Goal: Task Accomplishment & Management: Complete application form

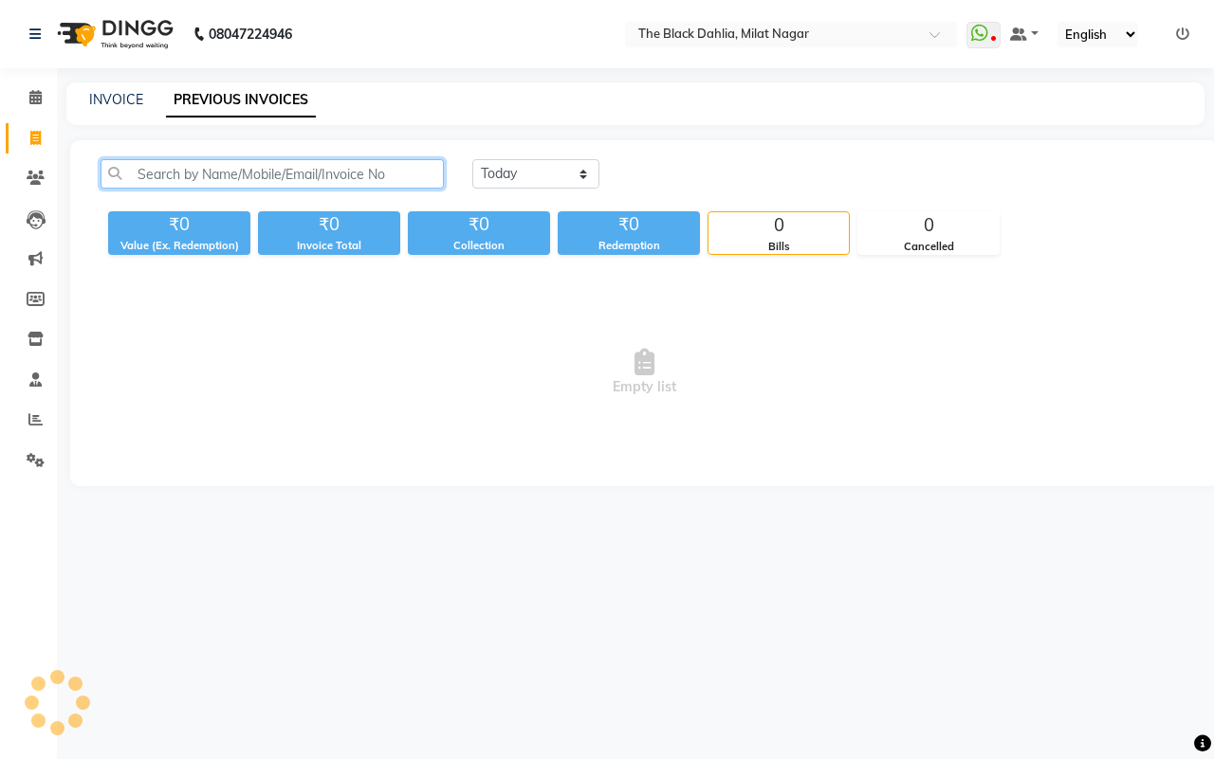
click at [289, 168] on input "text" at bounding box center [272, 173] width 343 height 29
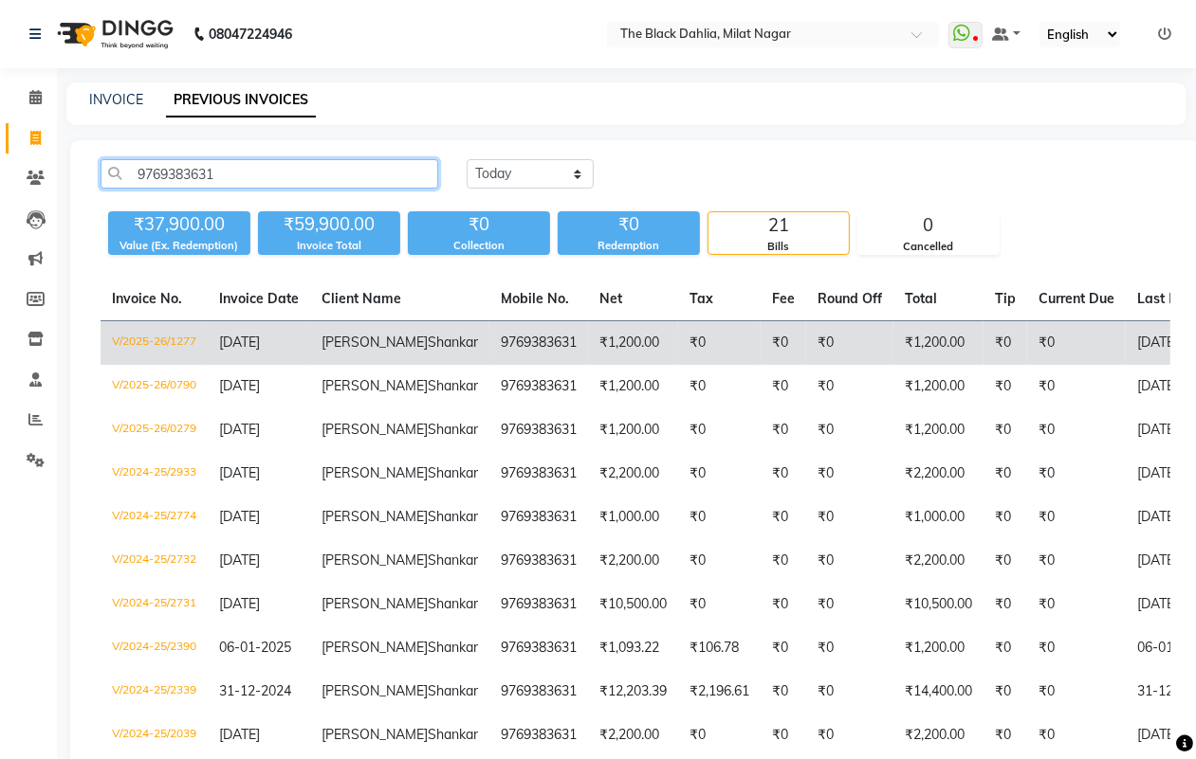
type input "9769383631"
click at [489, 354] on td "9769383631" at bounding box center [538, 343] width 99 height 45
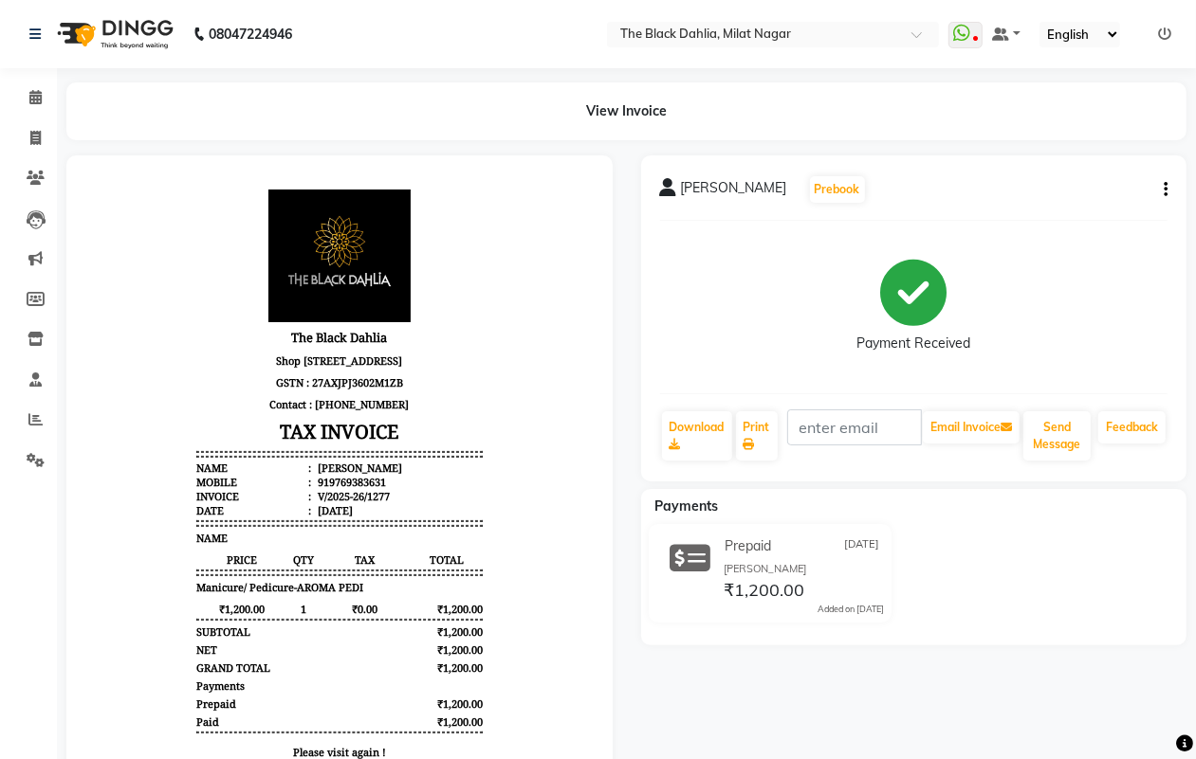
click at [716, 187] on span "Ravi Shankar" at bounding box center [734, 191] width 106 height 27
click at [34, 143] on icon at bounding box center [35, 138] width 10 height 14
select select "service"
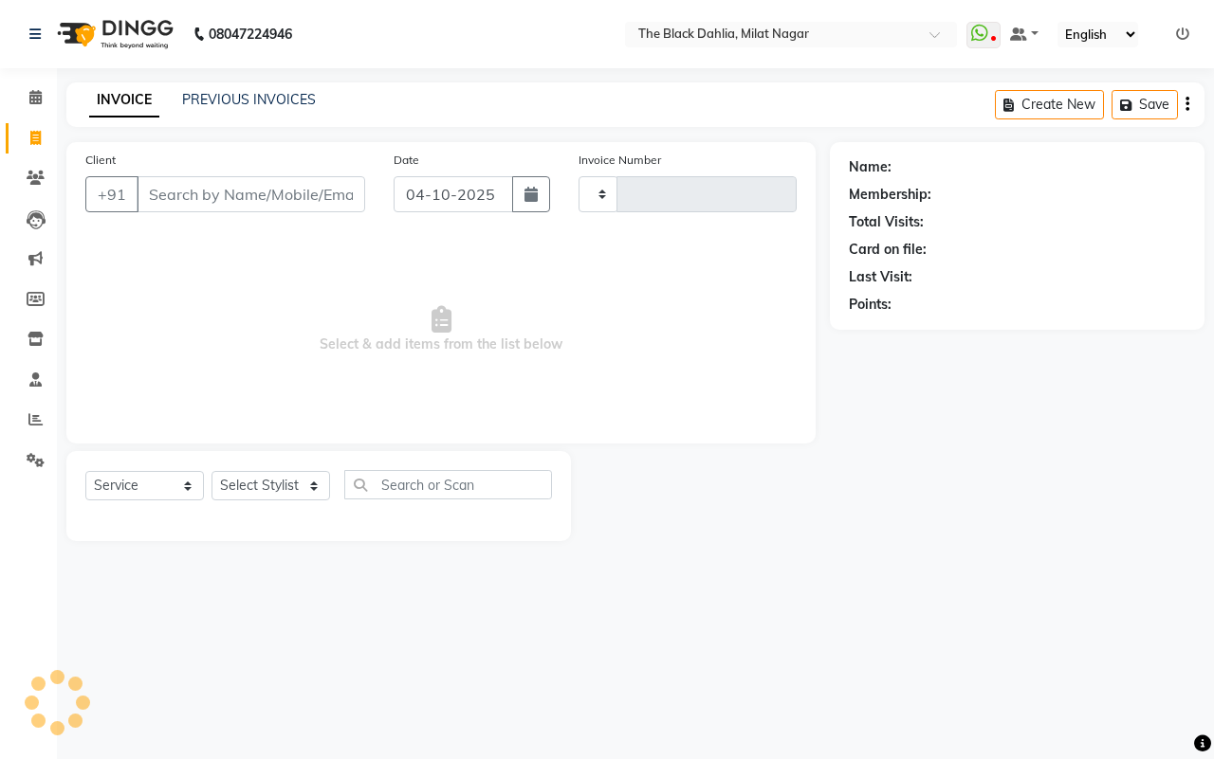
type input "1436"
select select "4335"
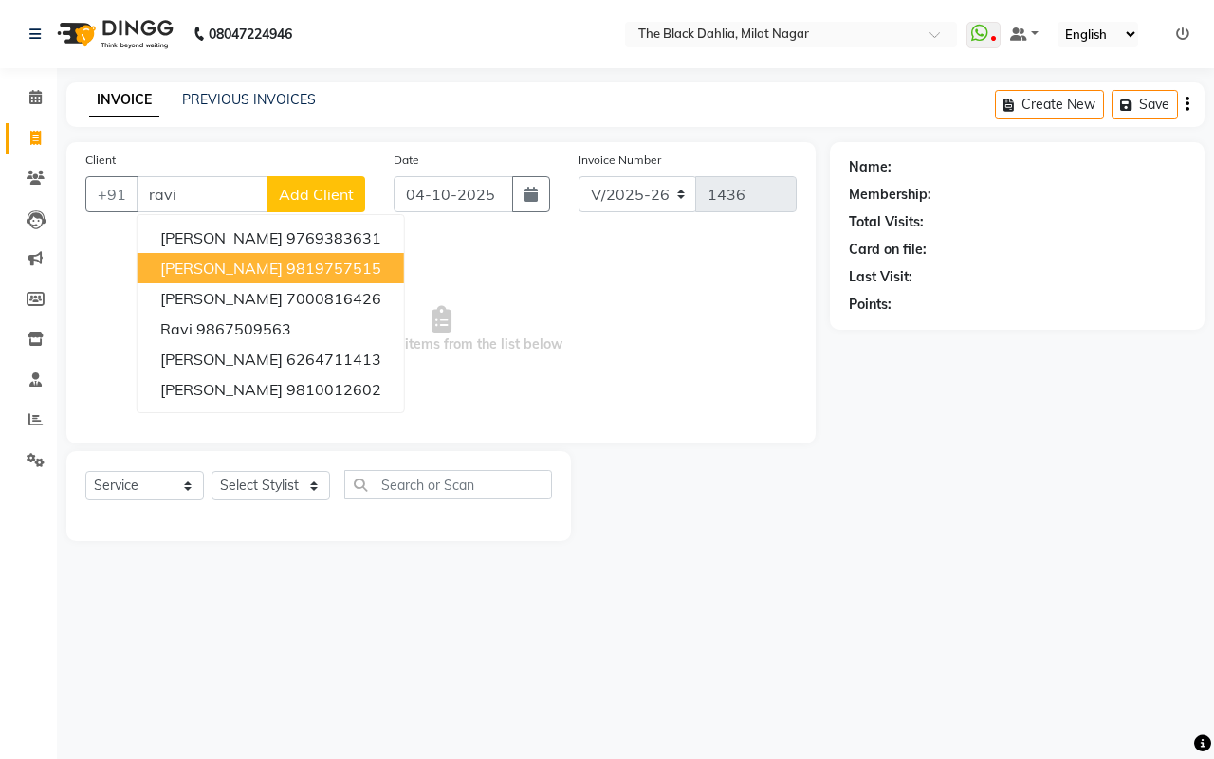
click at [316, 253] on button "pravin 9819757515" at bounding box center [270, 268] width 266 height 30
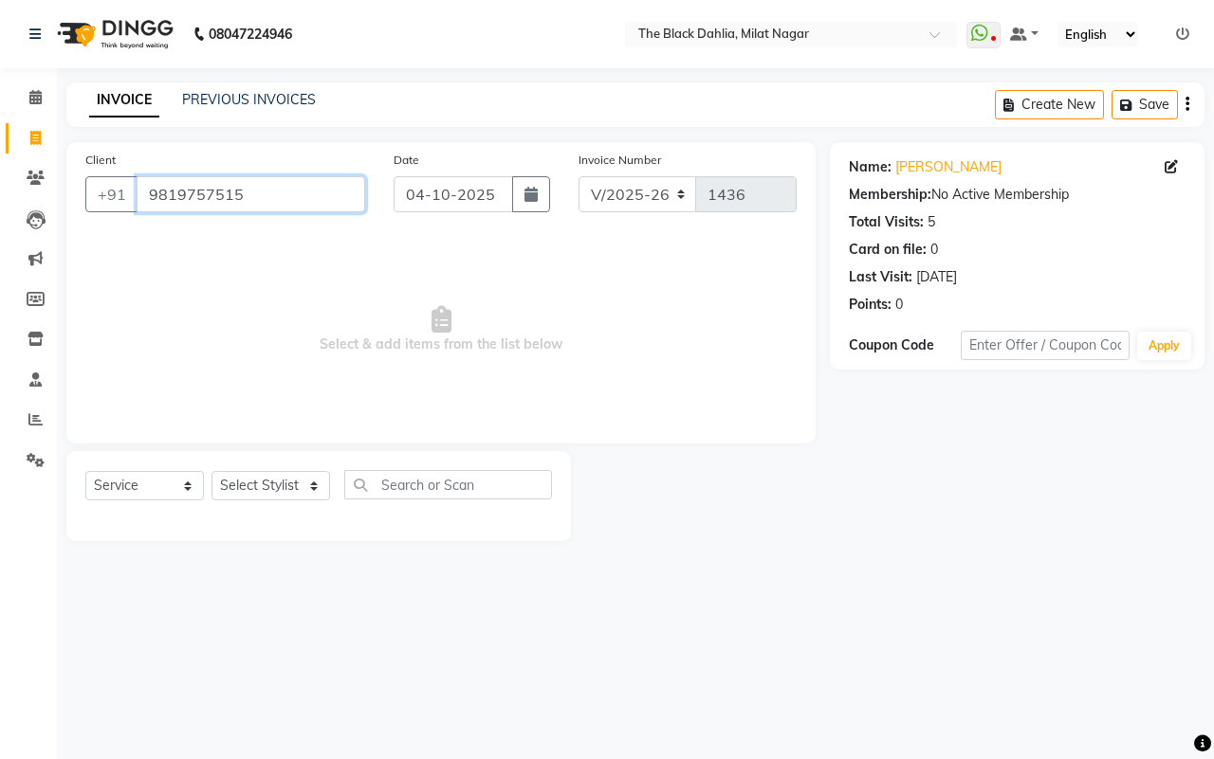
drag, startPoint x: 267, startPoint y: 201, endPoint x: 44, endPoint y: 201, distance: 223.8
click at [44, 201] on app-home "08047224946 Select Location × The Black Dahlia, Milat Nagar WhatsApp Status ✕ S…" at bounding box center [607, 285] width 1214 height 570
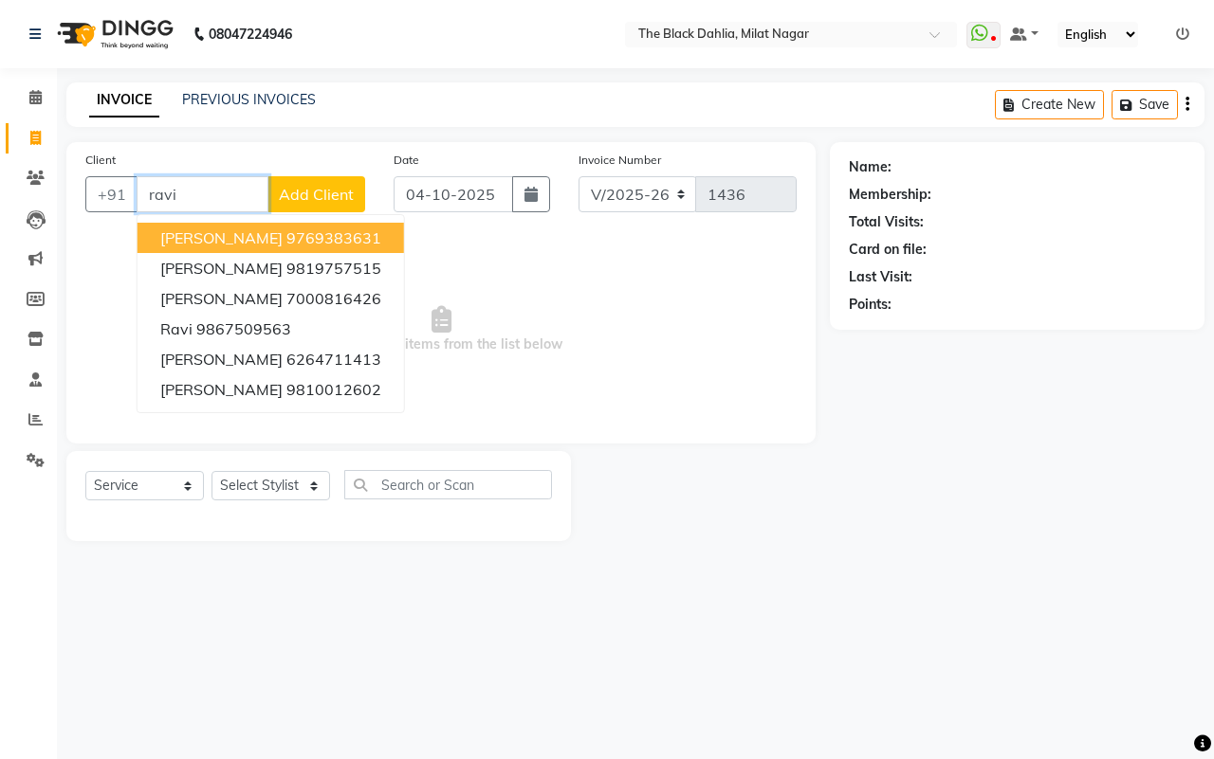
click at [186, 244] on span "Ravi Shankar" at bounding box center [221, 238] width 122 height 19
type input "9769383631"
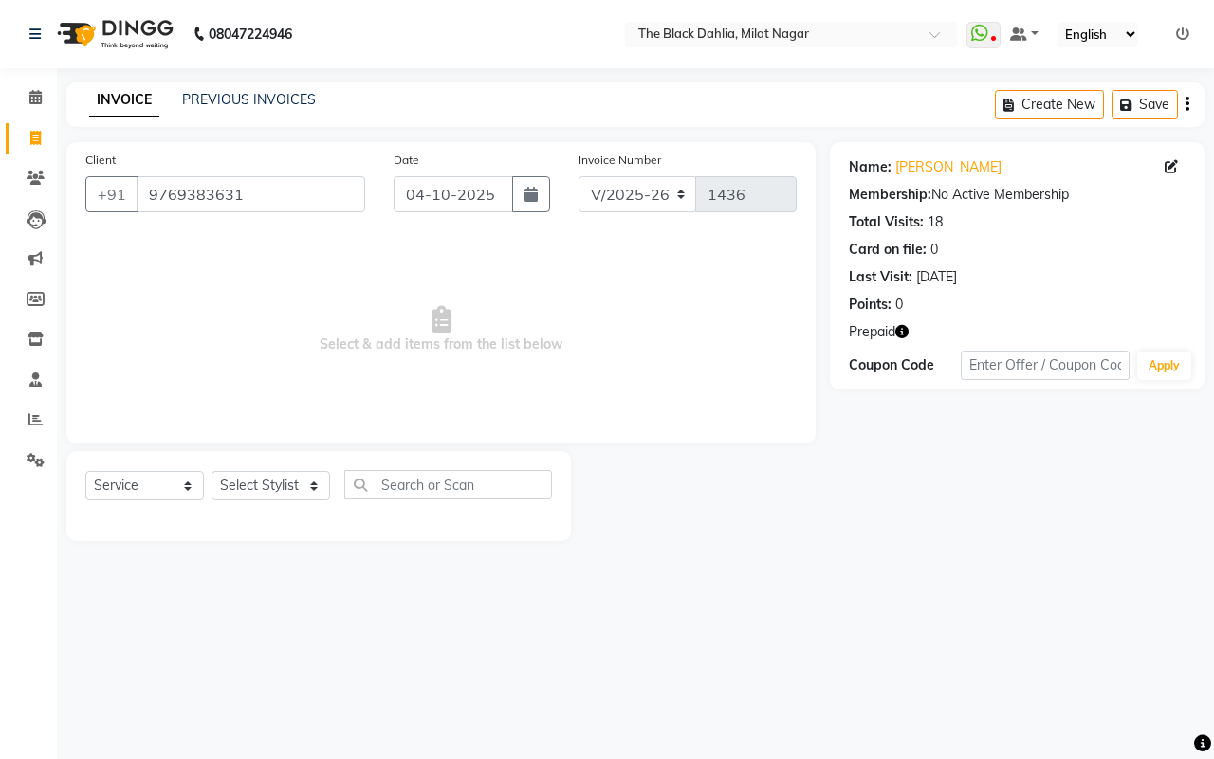
click at [902, 329] on icon "button" at bounding box center [901, 331] width 13 height 13
drag, startPoint x: 104, startPoint y: 476, endPoint x: 107, endPoint y: 490, distance: 14.5
click at [107, 490] on select "Select Service Product Membership Package Voucher Prepaid Gift Card" at bounding box center [144, 485] width 119 height 29
click at [267, 489] on select "Select Stylist ALISHA Anam Arman khan Bhagyashree Dr Megha Dr,Muskan Jain FAIZA…" at bounding box center [270, 485] width 119 height 29
select select "53805"
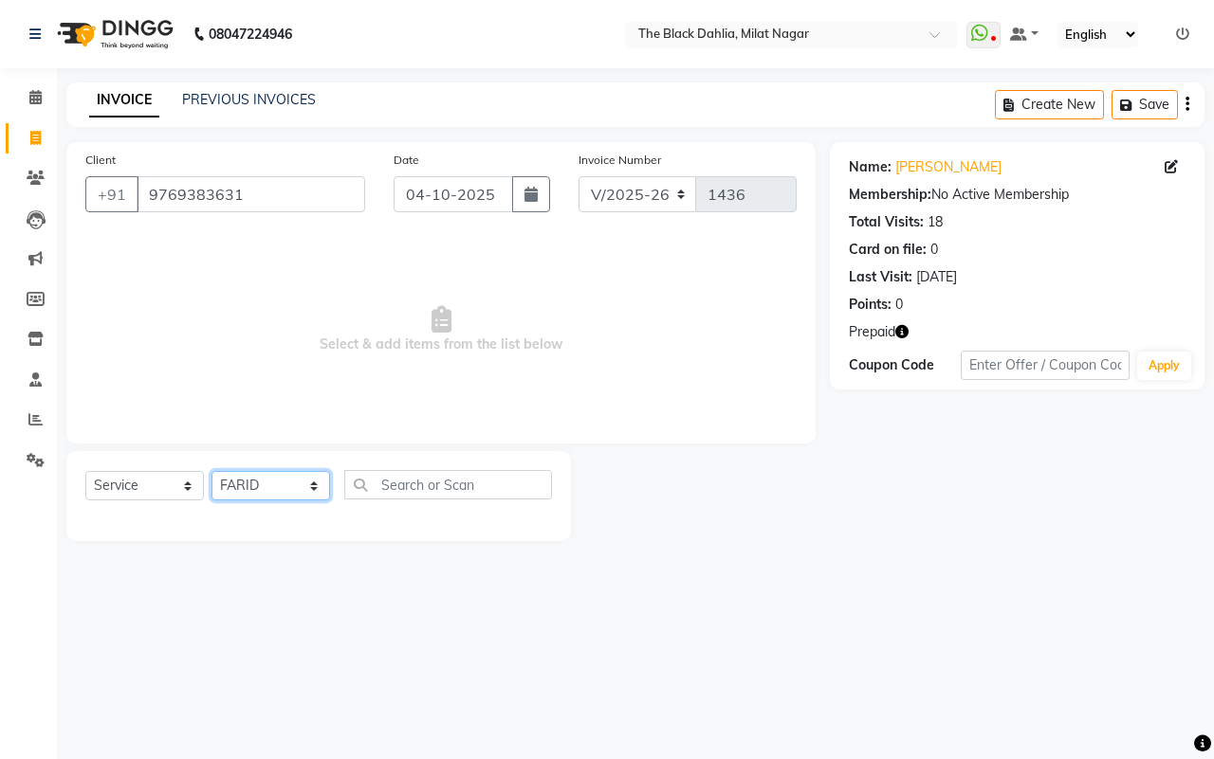
click at [211, 471] on select "Select Stylist ALISHA Anam Arman khan Bhagyashree Dr Megha Dr,Muskan Jain FAIZA…" at bounding box center [270, 485] width 119 height 29
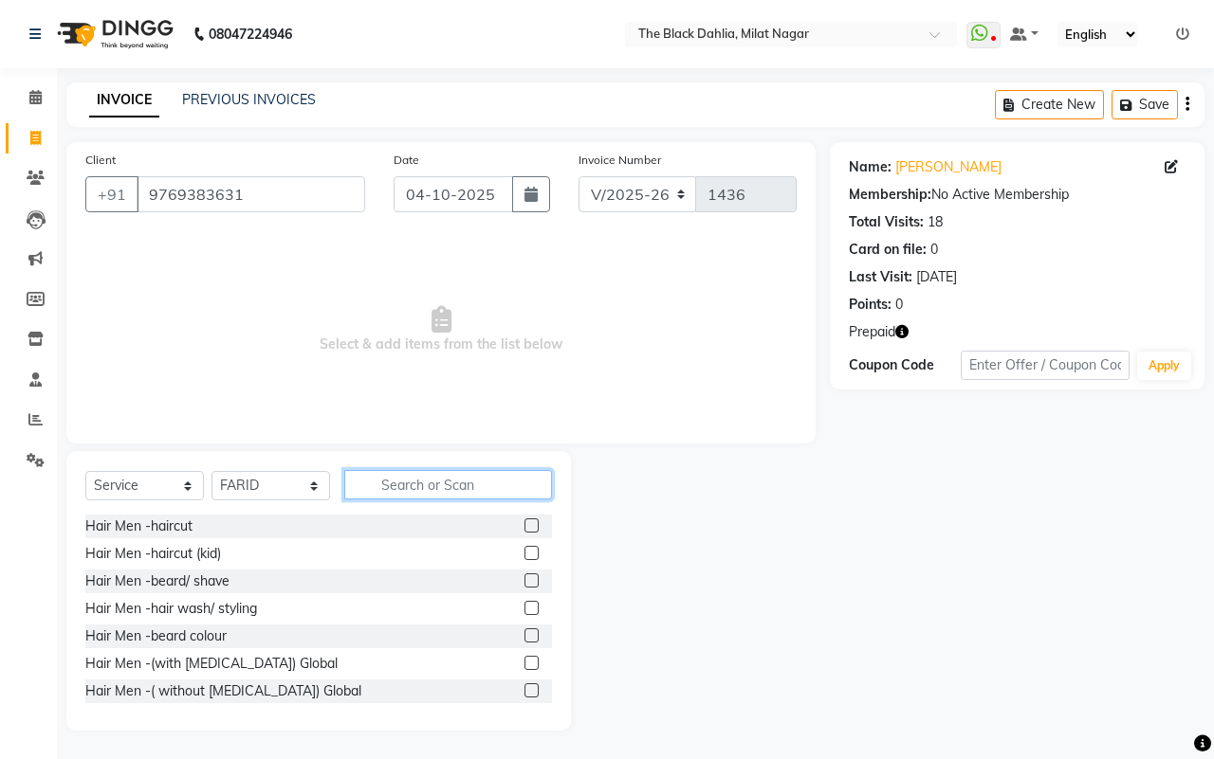
click at [448, 491] on input "text" at bounding box center [448, 484] width 208 height 29
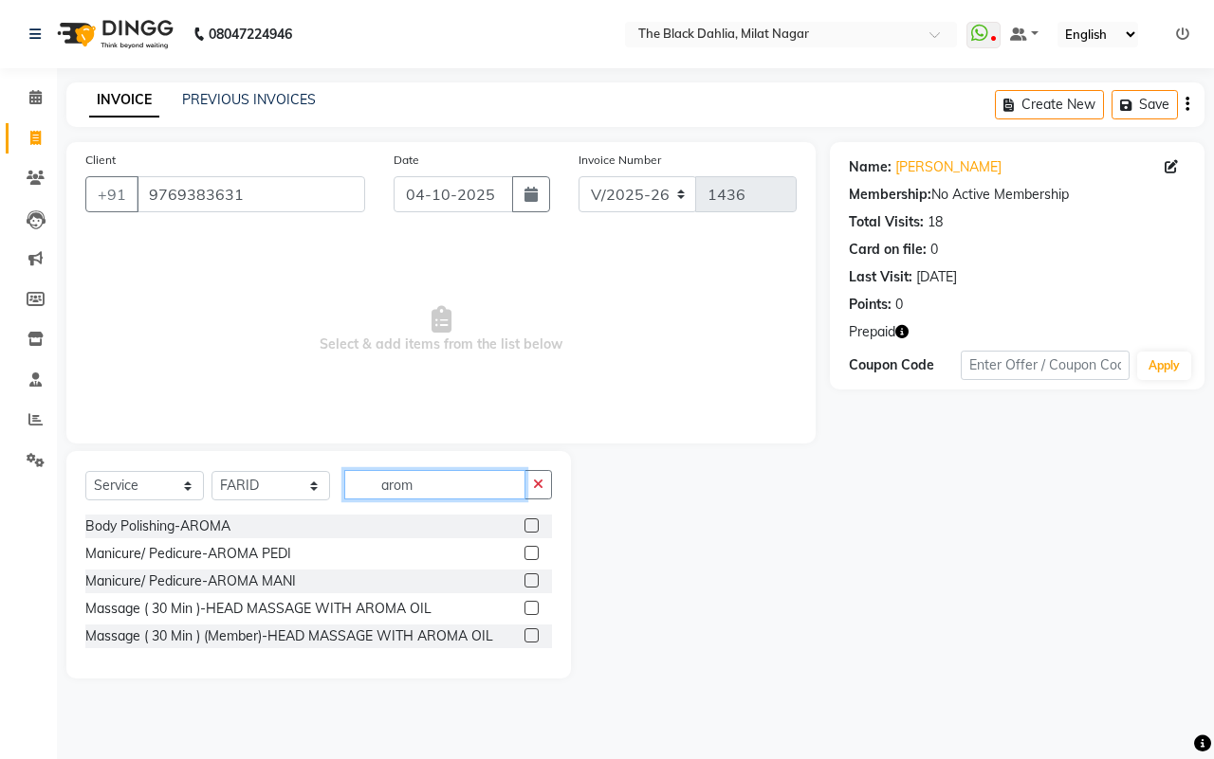
type input "arom"
click at [533, 559] on label at bounding box center [531, 553] width 14 height 14
click at [533, 559] on input "checkbox" at bounding box center [530, 554] width 12 height 12
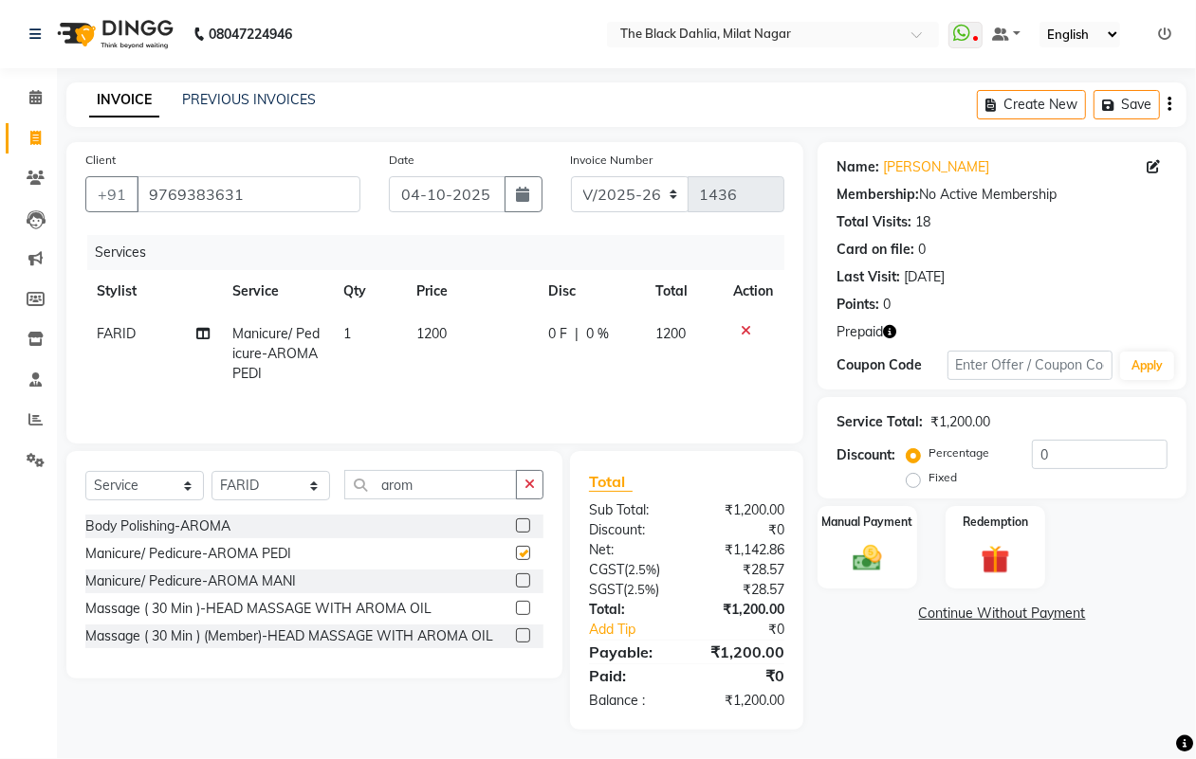
checkbox input "false"
click at [954, 559] on div "Redemption" at bounding box center [994, 547] width 103 height 86
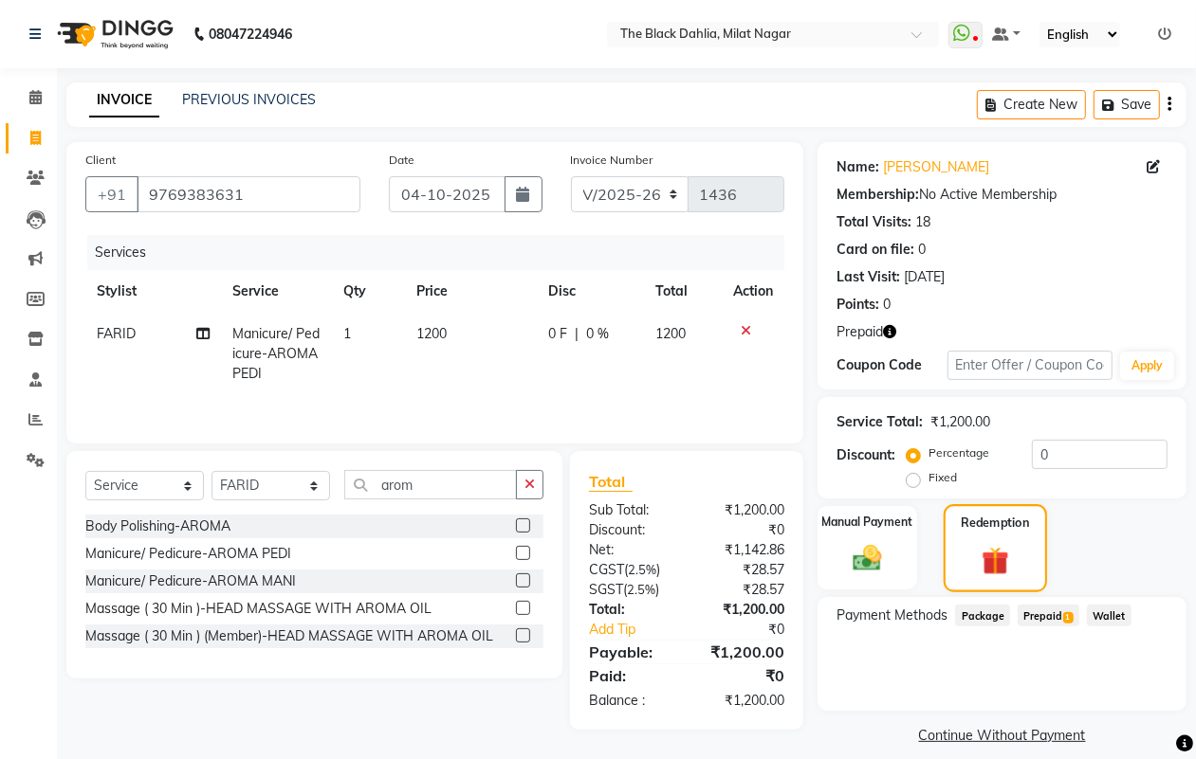
scroll to position [19, 0]
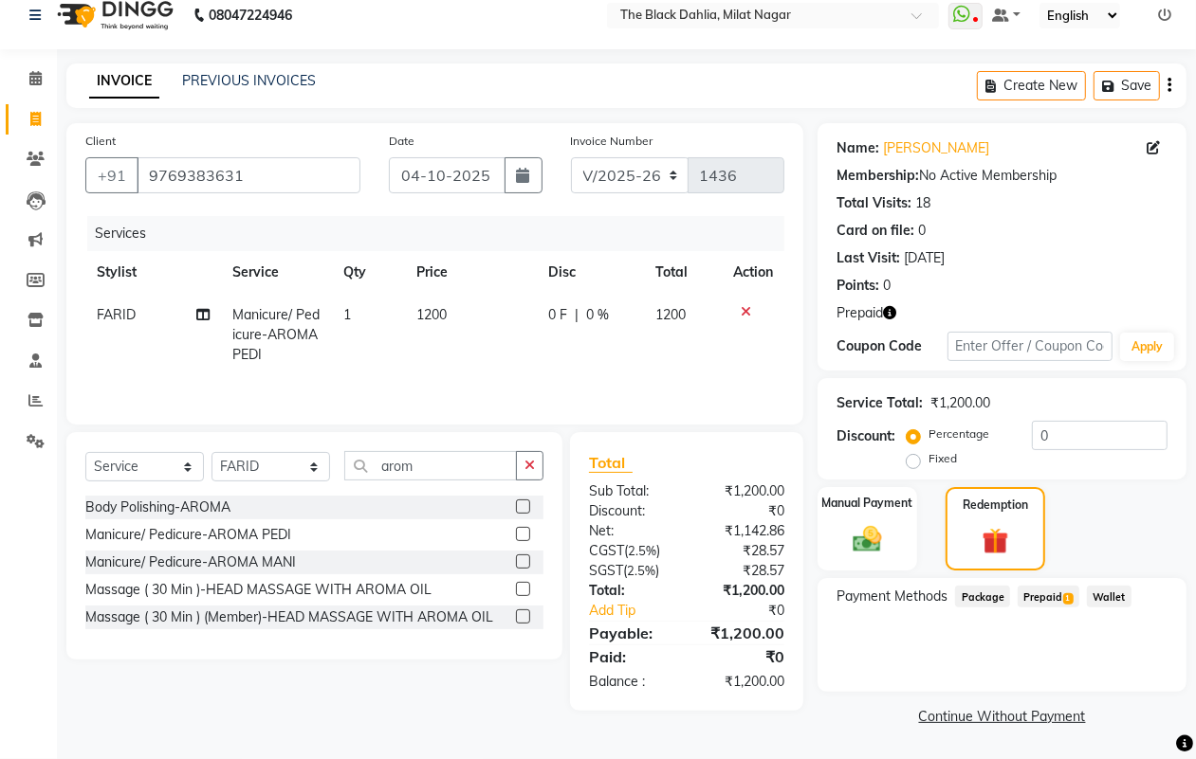
click at [1059, 597] on span "Prepaid 1" at bounding box center [1048, 597] width 62 height 22
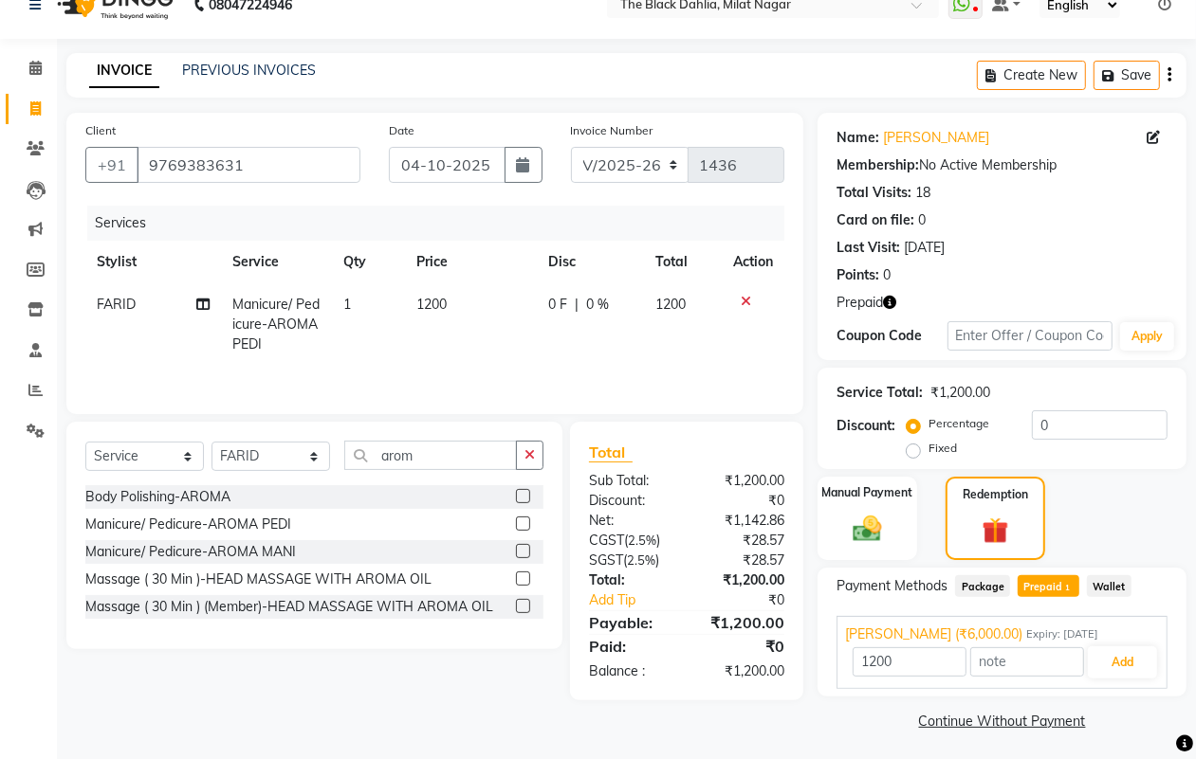
scroll to position [34, 0]
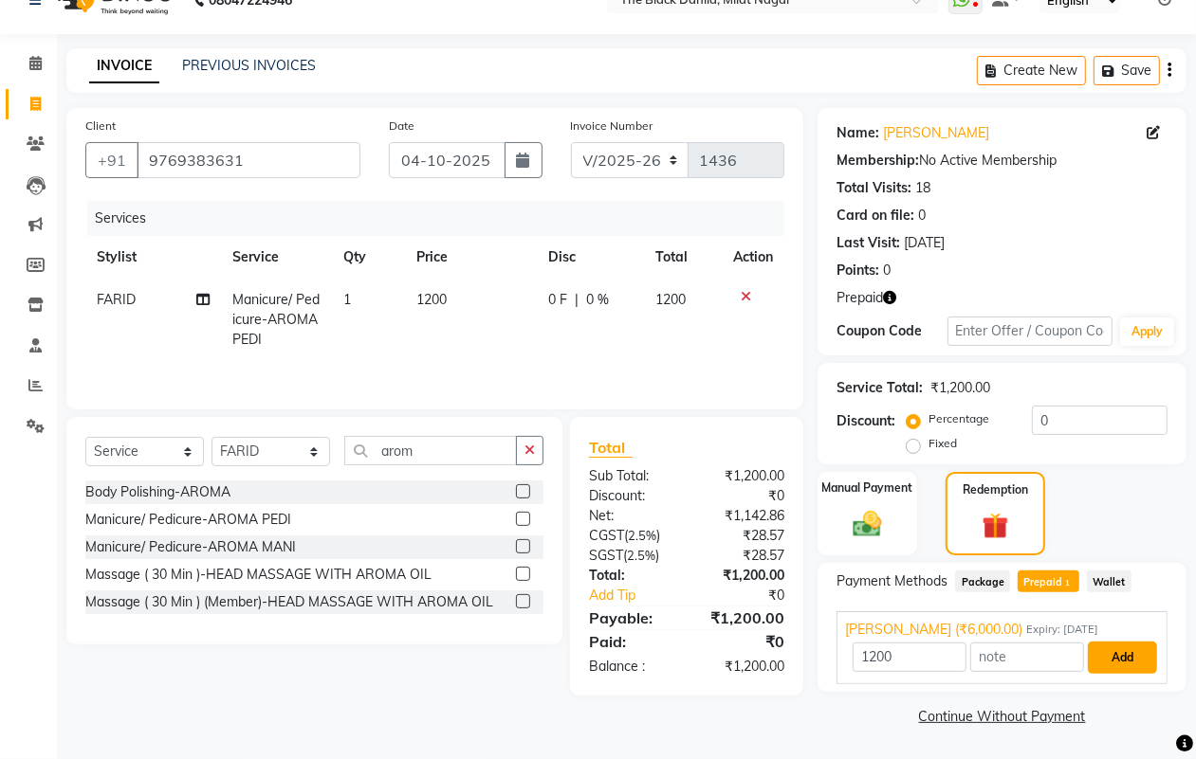
click at [1128, 656] on button "Add" at bounding box center [1122, 658] width 69 height 32
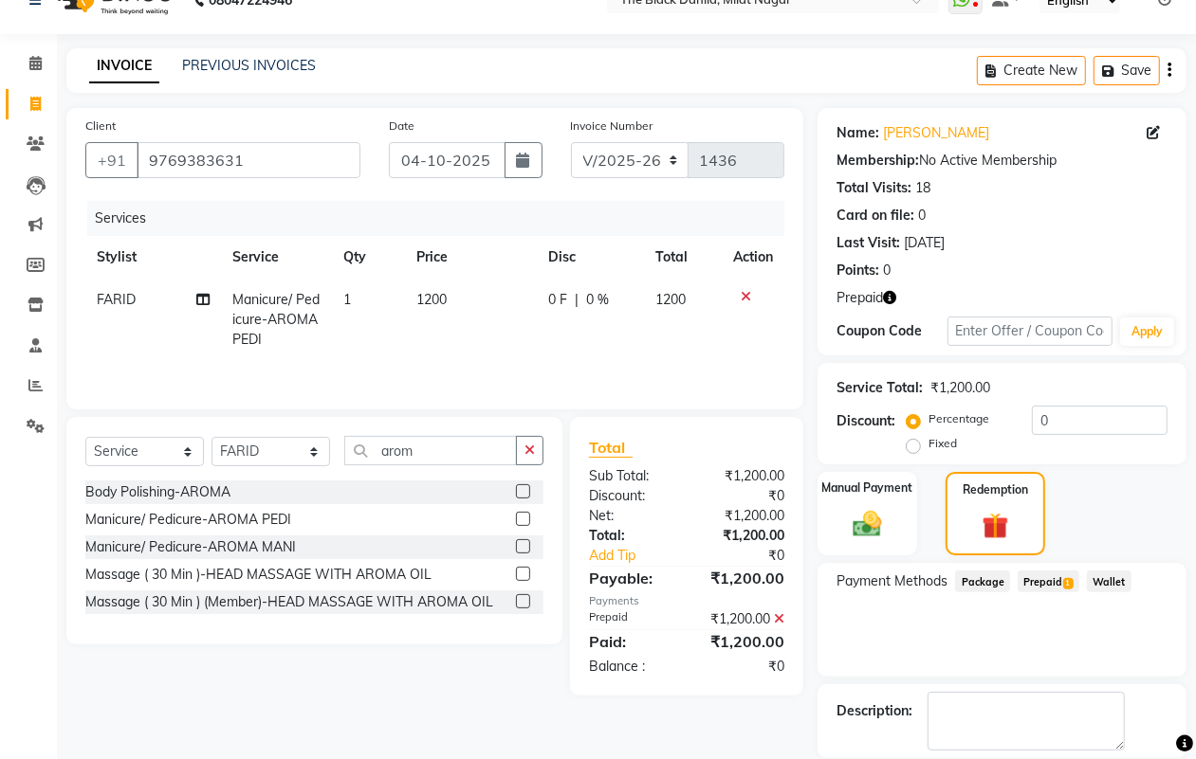
scroll to position [126, 0]
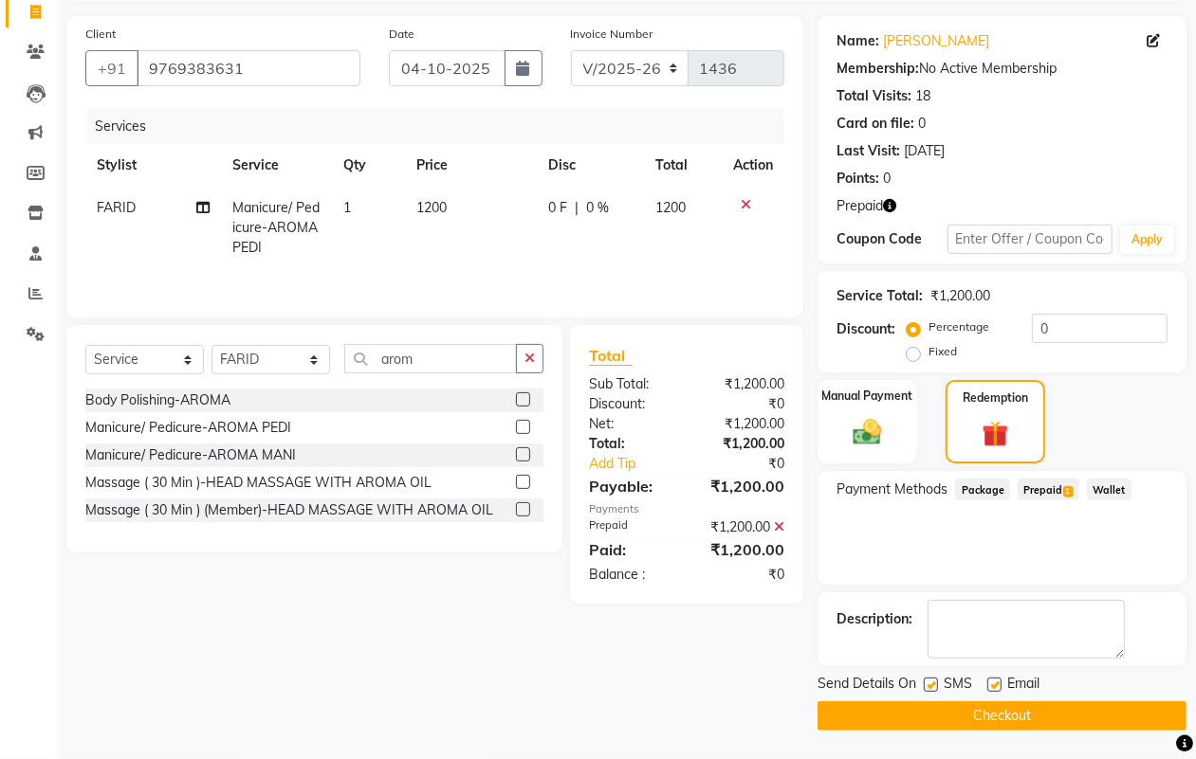
click at [1087, 722] on button "Checkout" at bounding box center [1001, 716] width 369 height 29
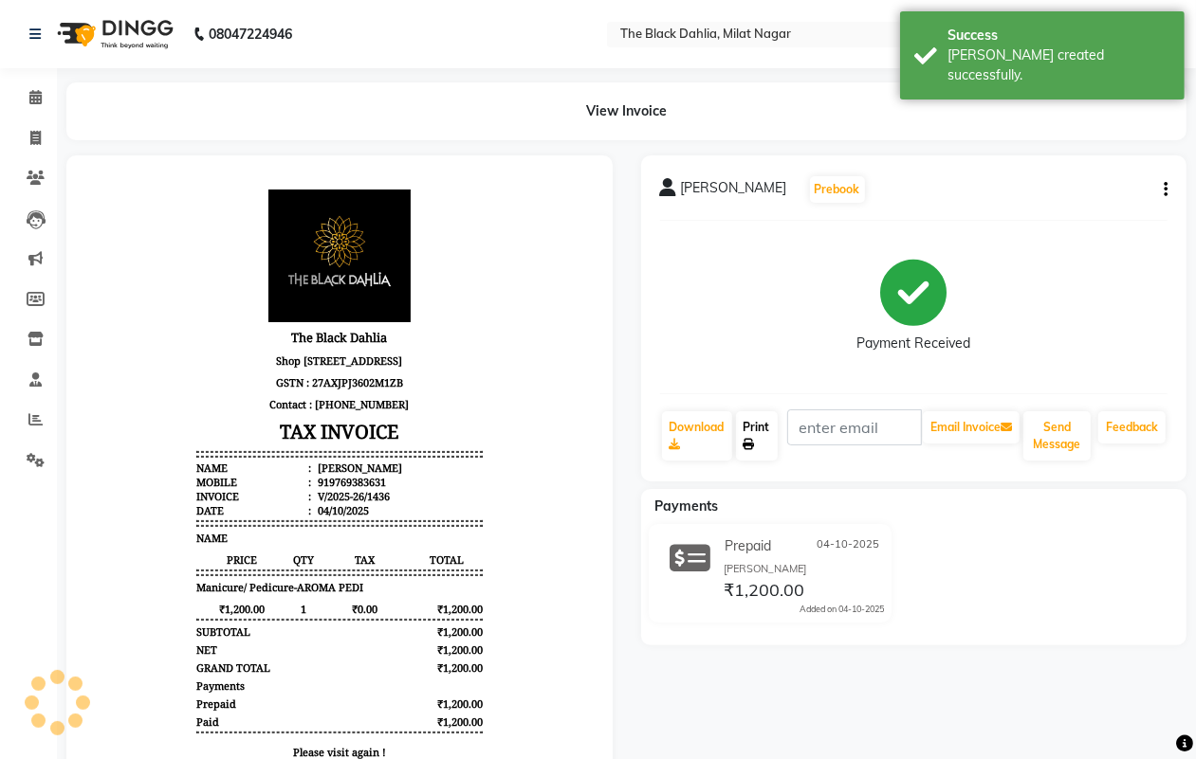
click at [770, 443] on link "Print" at bounding box center [757, 436] width 42 height 49
